Goal: Transaction & Acquisition: Purchase product/service

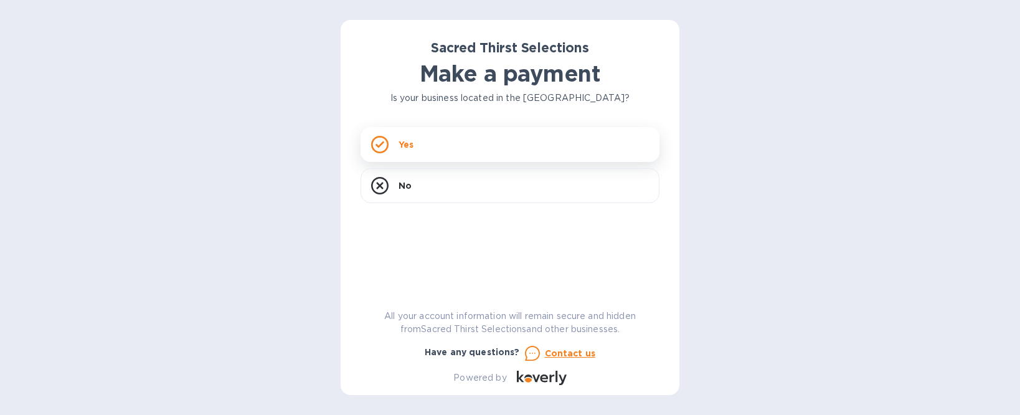
click at [430, 142] on div "Yes" at bounding box center [510, 144] width 299 height 35
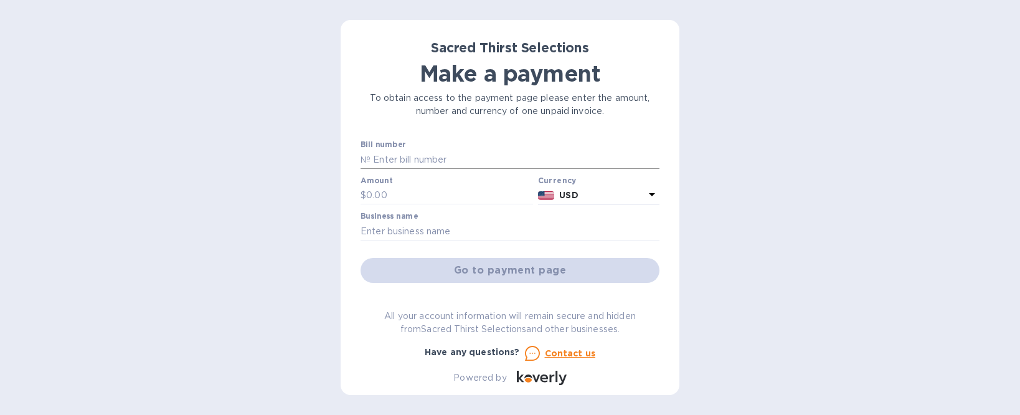
click at [421, 164] on input "text" at bounding box center [515, 159] width 289 height 19
type input "53037"
click at [442, 191] on input "text" at bounding box center [449, 195] width 167 height 19
type input "871.20"
click at [440, 232] on input "text" at bounding box center [510, 231] width 299 height 19
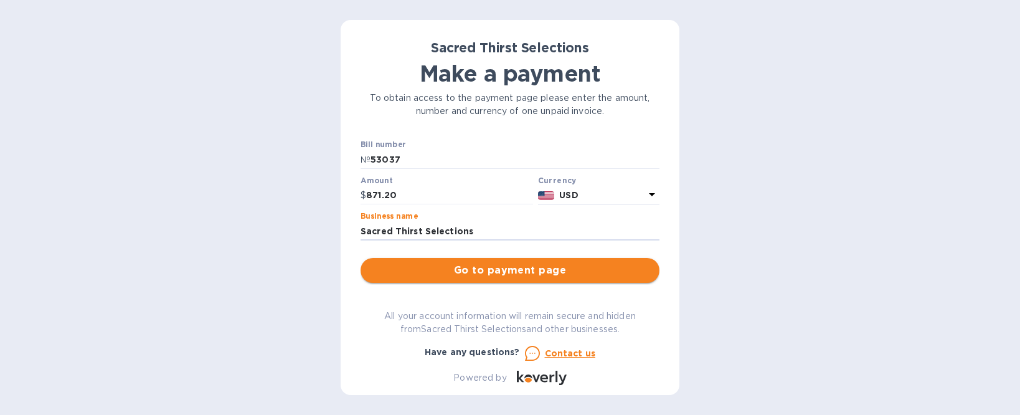
type input "Sacred Thirst Selections"
click at [536, 272] on span "Go to payment page" at bounding box center [510, 270] width 279 height 15
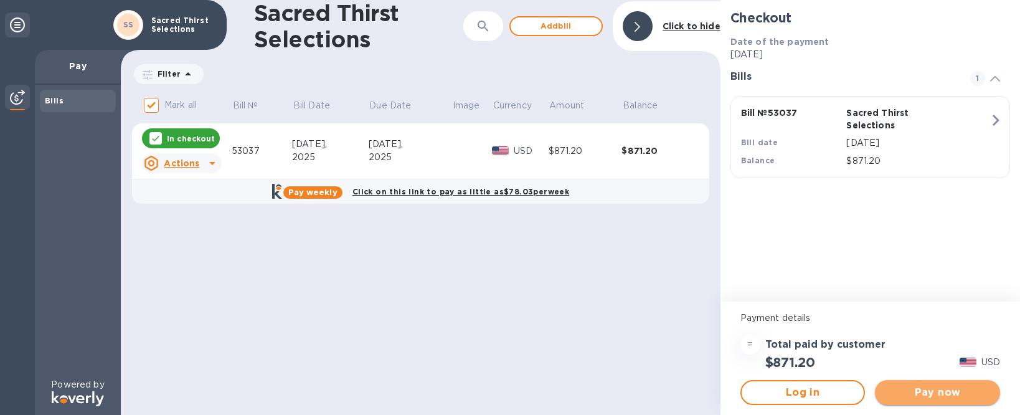
click at [922, 389] on span "Pay now" at bounding box center [937, 392] width 105 height 15
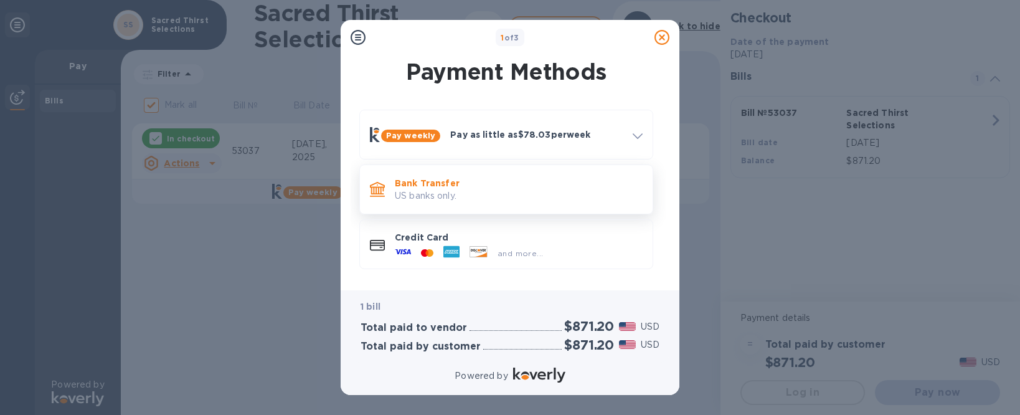
click at [425, 196] on p "US banks only." at bounding box center [519, 195] width 248 height 13
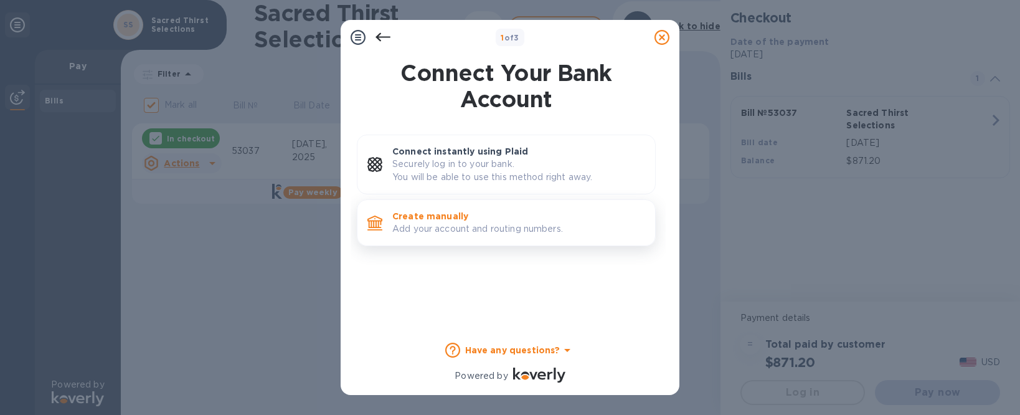
click at [440, 223] on p "Add your account and routing numbers." at bounding box center [518, 228] width 253 height 13
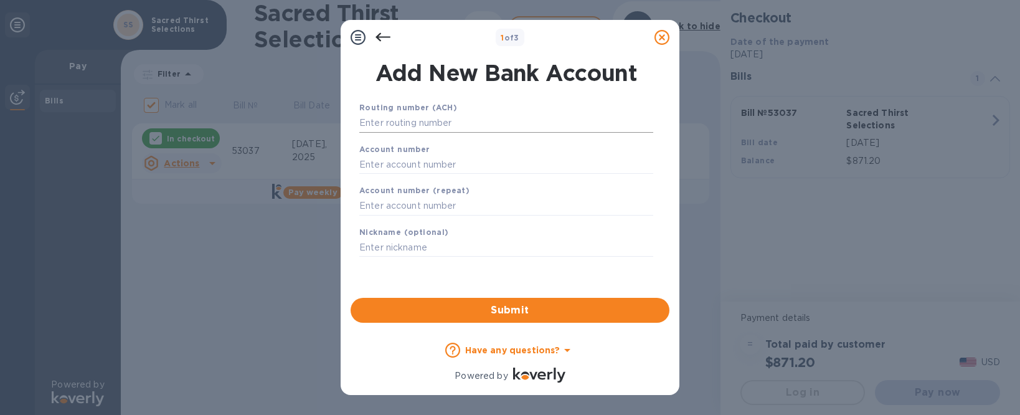
click at [464, 117] on input "text" at bounding box center [506, 123] width 294 height 19
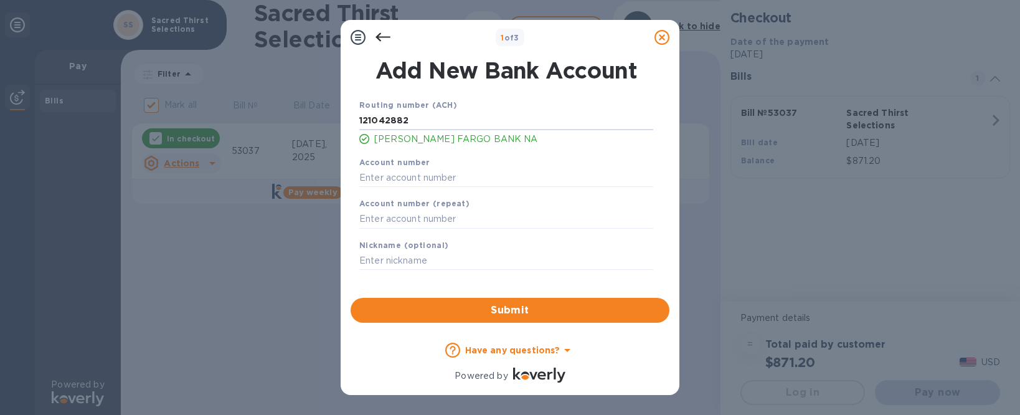
type input "121042882"
drag, startPoint x: 500, startPoint y: 164, endPoint x: 493, endPoint y: 161, distance: 7.9
click at [500, 164] on div "Account number" at bounding box center [506, 172] width 304 height 42
click at [428, 170] on input "text" at bounding box center [506, 177] width 294 height 19
type input "1385700958"
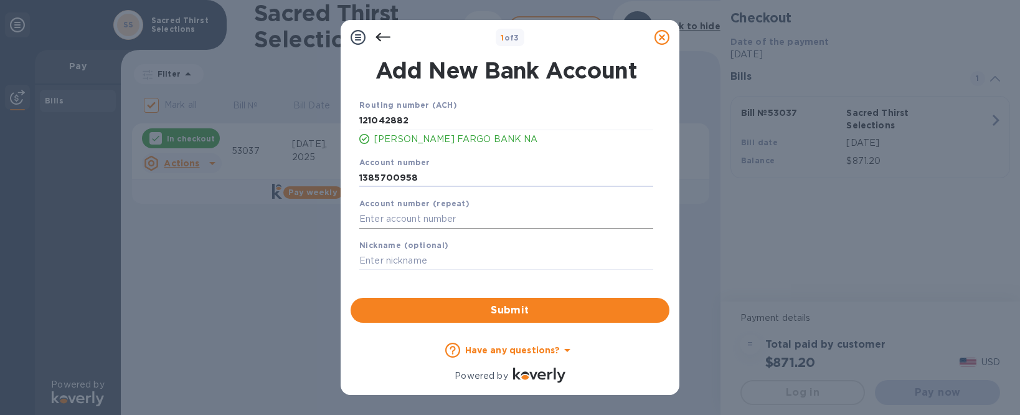
click at [395, 220] on input "text" at bounding box center [506, 219] width 294 height 19
type input "1385700958"
click at [514, 314] on span "Submit" at bounding box center [510, 310] width 299 height 15
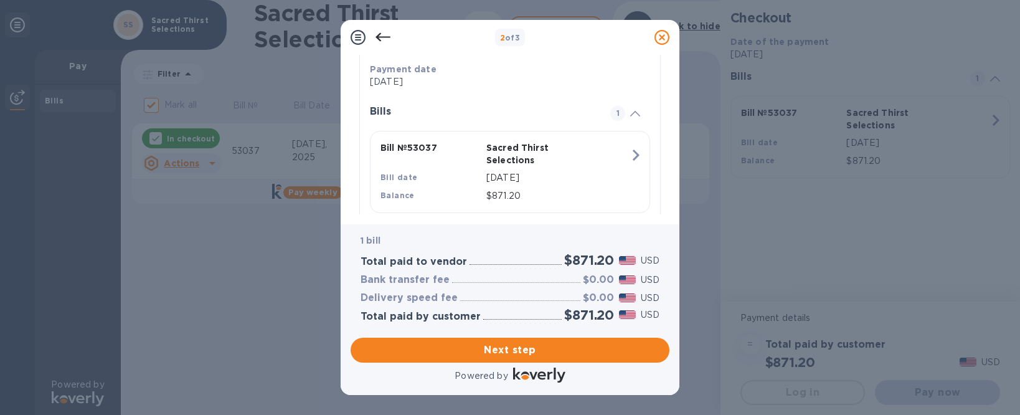
scroll to position [280, 0]
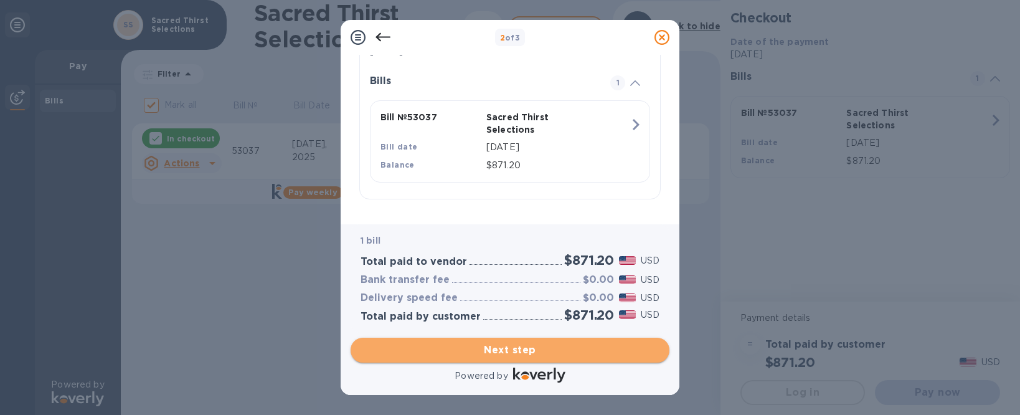
click at [524, 350] on span "Next step" at bounding box center [510, 350] width 299 height 15
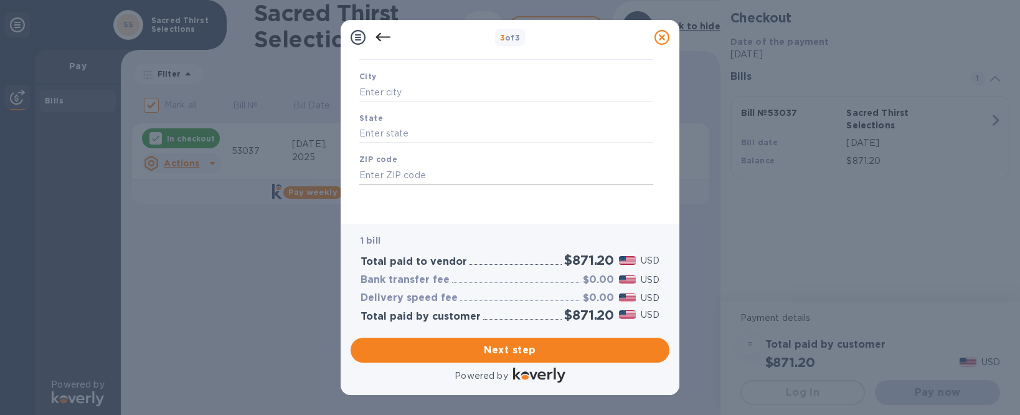
scroll to position [0, 0]
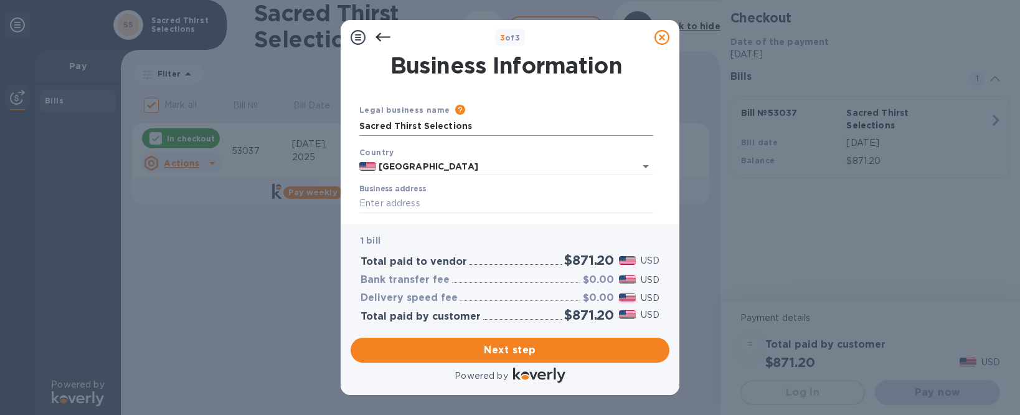
click at [483, 129] on input "Sacred Thirst Selections" at bounding box center [506, 126] width 294 height 19
drag, startPoint x: 466, startPoint y: 126, endPoint x: 350, endPoint y: 123, distance: 116.5
click at [350, 123] on div "Business Information Legal business name Please provide the legal name that app…" at bounding box center [510, 139] width 339 height 169
type input "Cheese Plus LLC"
click at [475, 199] on input "Business address" at bounding box center [506, 203] width 294 height 19
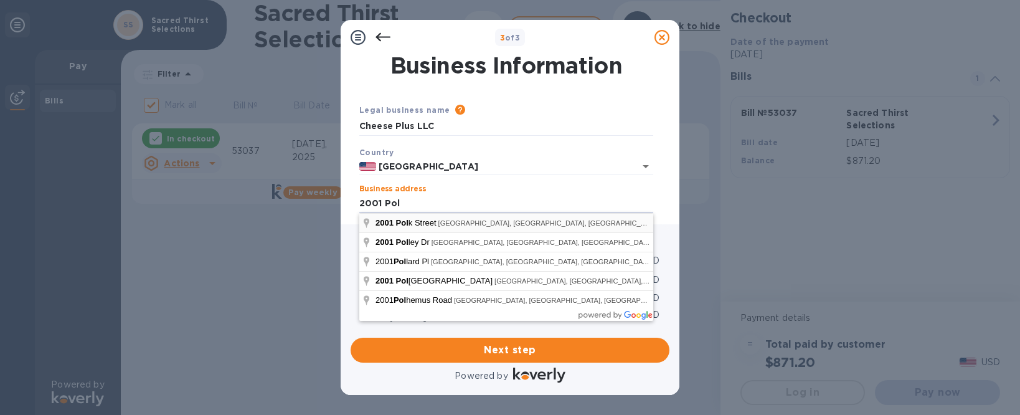
type input "[STREET_ADDRESS]"
type input "[GEOGRAPHIC_DATA]"
type input "CA"
type input "94109"
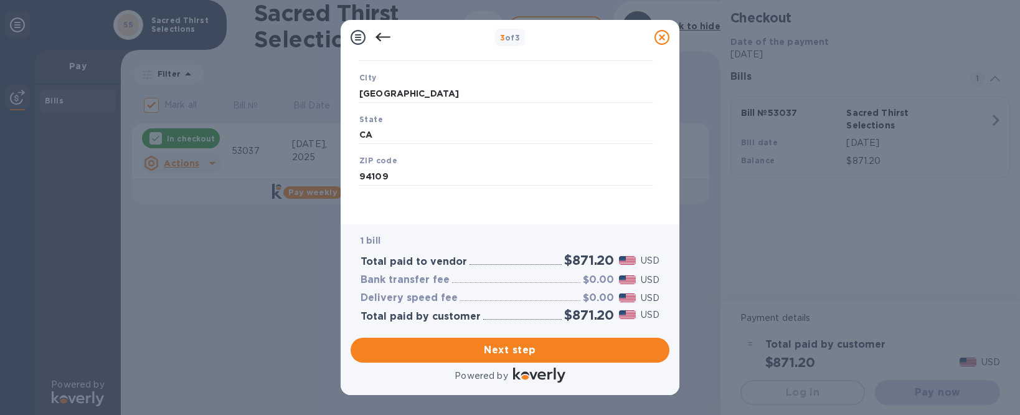
scroll to position [194, 0]
click at [515, 352] on span "Next step" at bounding box center [510, 350] width 299 height 15
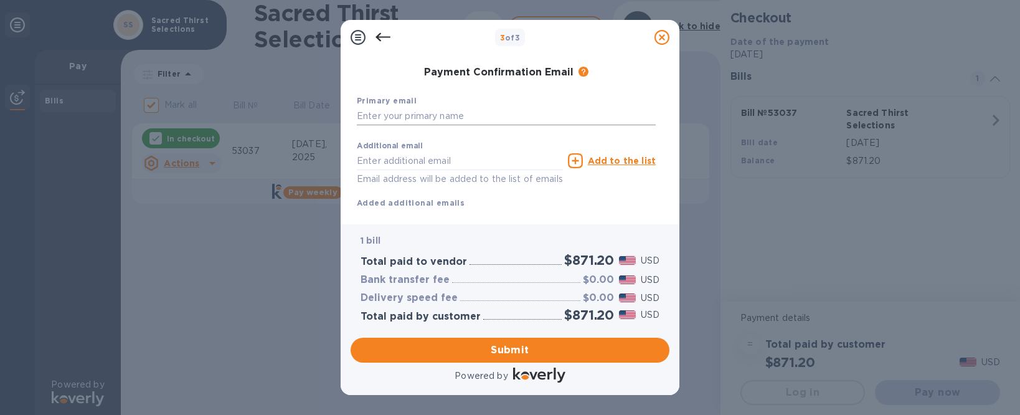
click at [453, 112] on input "text" at bounding box center [506, 116] width 299 height 19
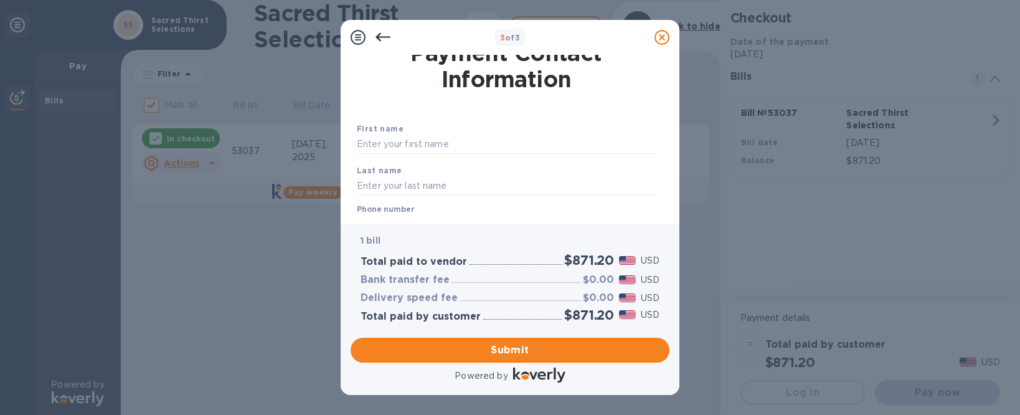
scroll to position [0, 0]
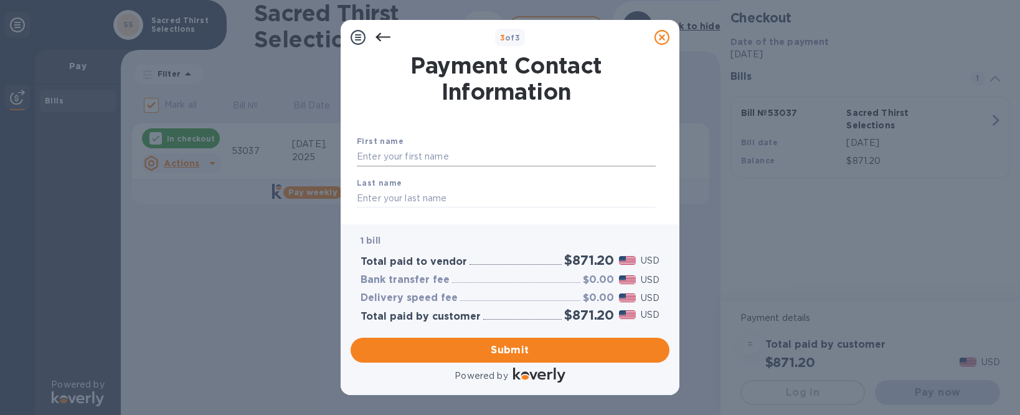
type input "[EMAIL_ADDRESS][DOMAIN_NAME]"
click at [465, 157] on input "text" at bounding box center [506, 157] width 299 height 19
type input "[PERSON_NAME]"
click at [448, 198] on input "text" at bounding box center [506, 198] width 299 height 19
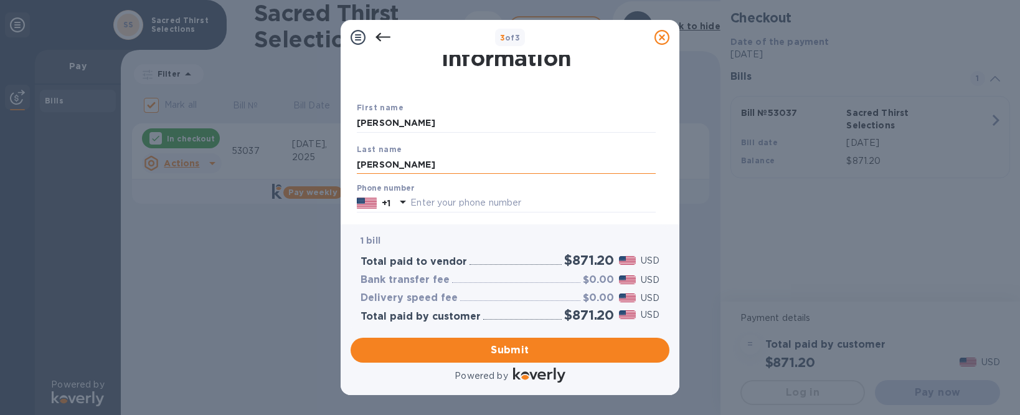
scroll to position [62, 0]
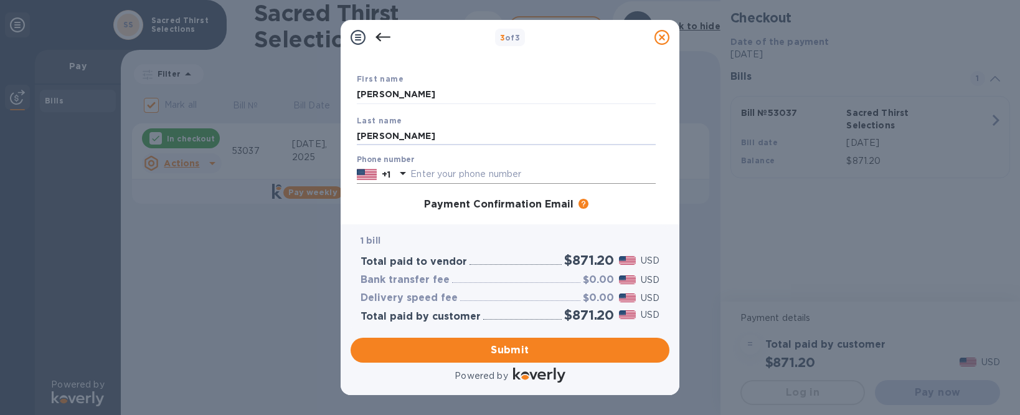
type input "[PERSON_NAME]"
click at [475, 179] on input "text" at bounding box center [532, 174] width 245 height 19
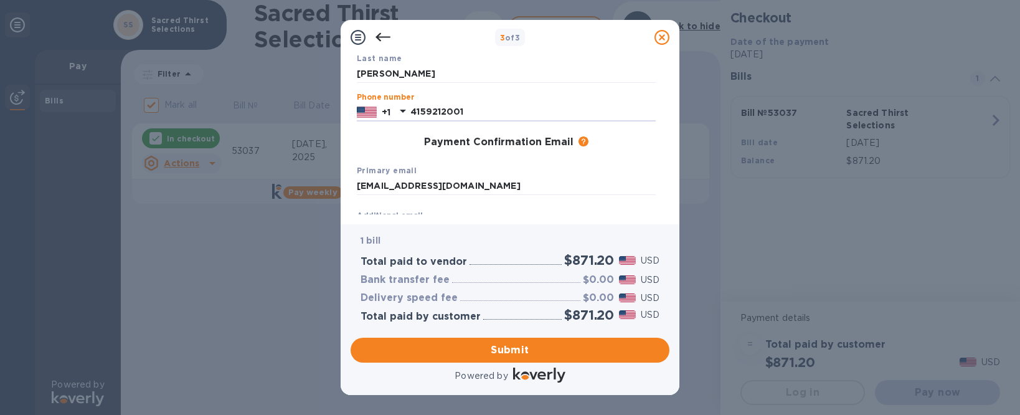
scroll to position [224, 0]
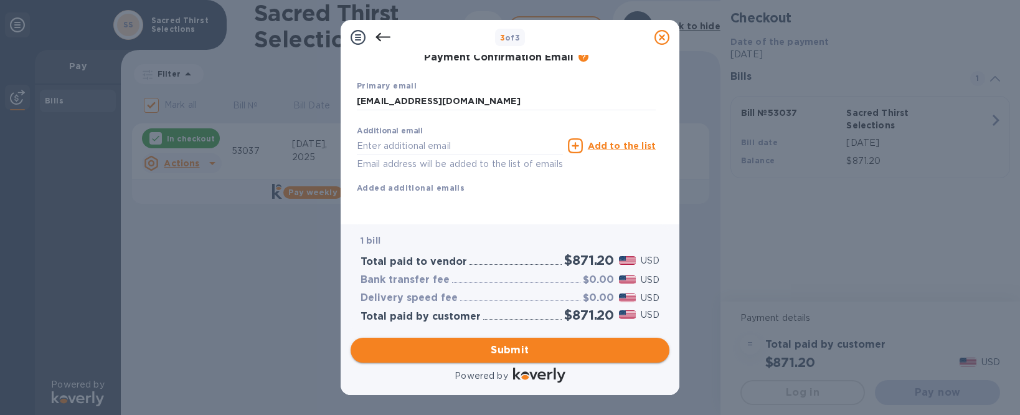
type input "4159212001"
click at [542, 348] on span "Submit" at bounding box center [510, 350] width 299 height 15
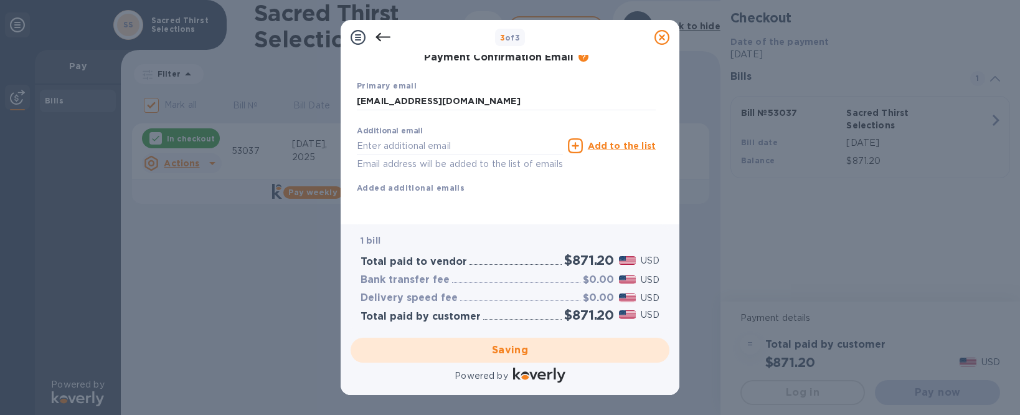
checkbox input "false"
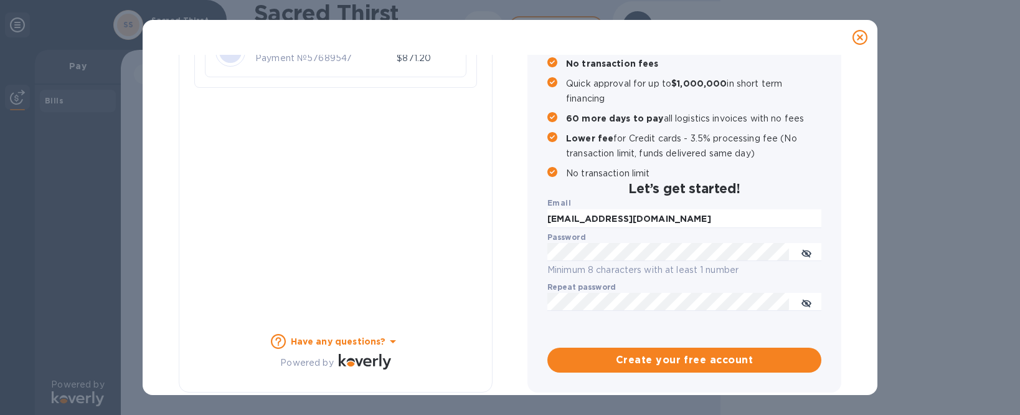
scroll to position [0, 0]
